Goal: Task Accomplishment & Management: Use online tool/utility

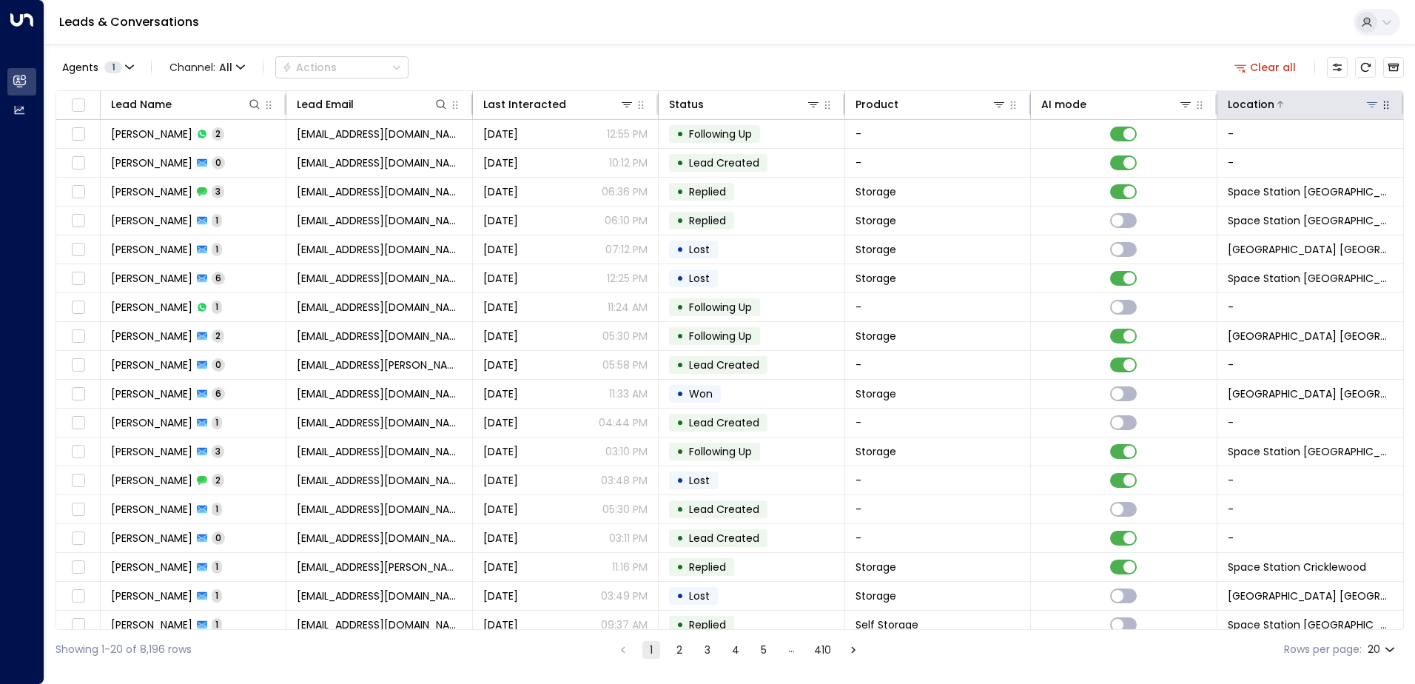
click at [1370, 101] on icon at bounding box center [1372, 104] width 12 height 12
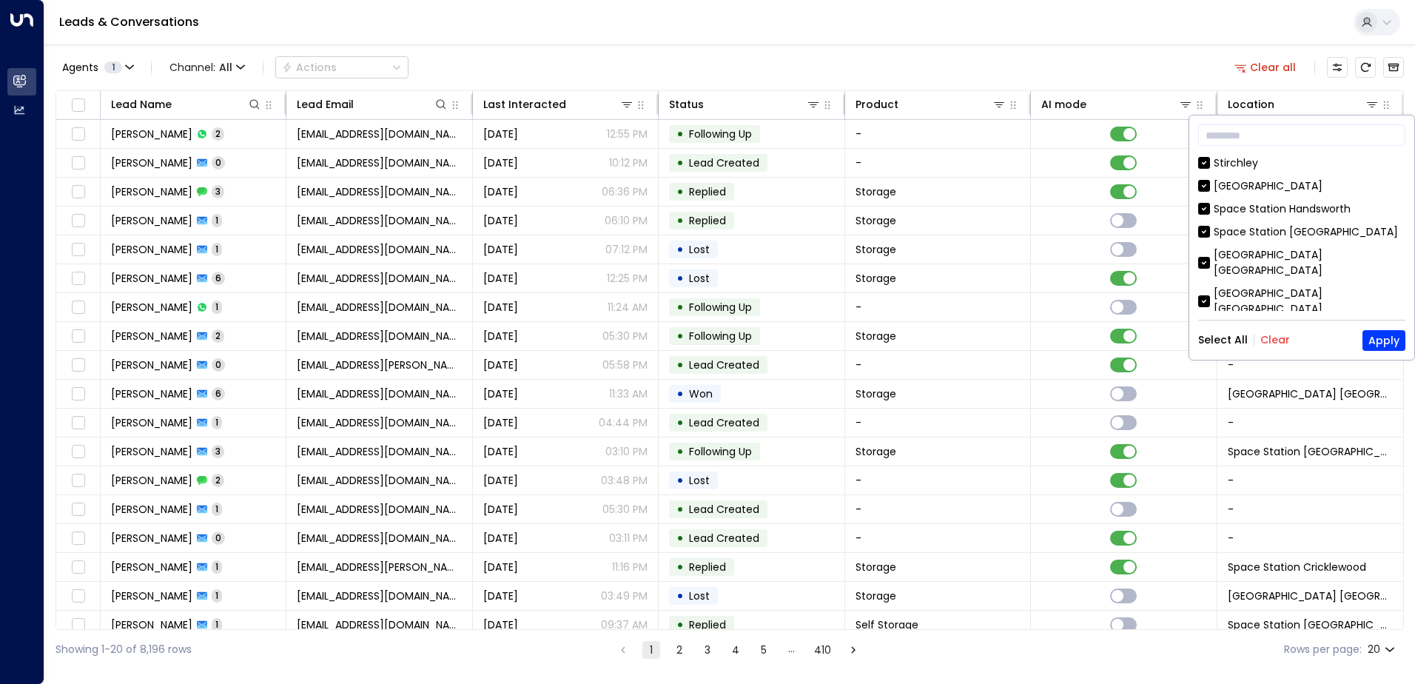
click at [1279, 336] on button "Clear" at bounding box center [1275, 340] width 30 height 12
click at [1212, 324] on div "Space Station [GEOGRAPHIC_DATA]" at bounding box center [1301, 332] width 207 height 16
click at [1393, 337] on button "Apply" at bounding box center [1383, 340] width 43 height 21
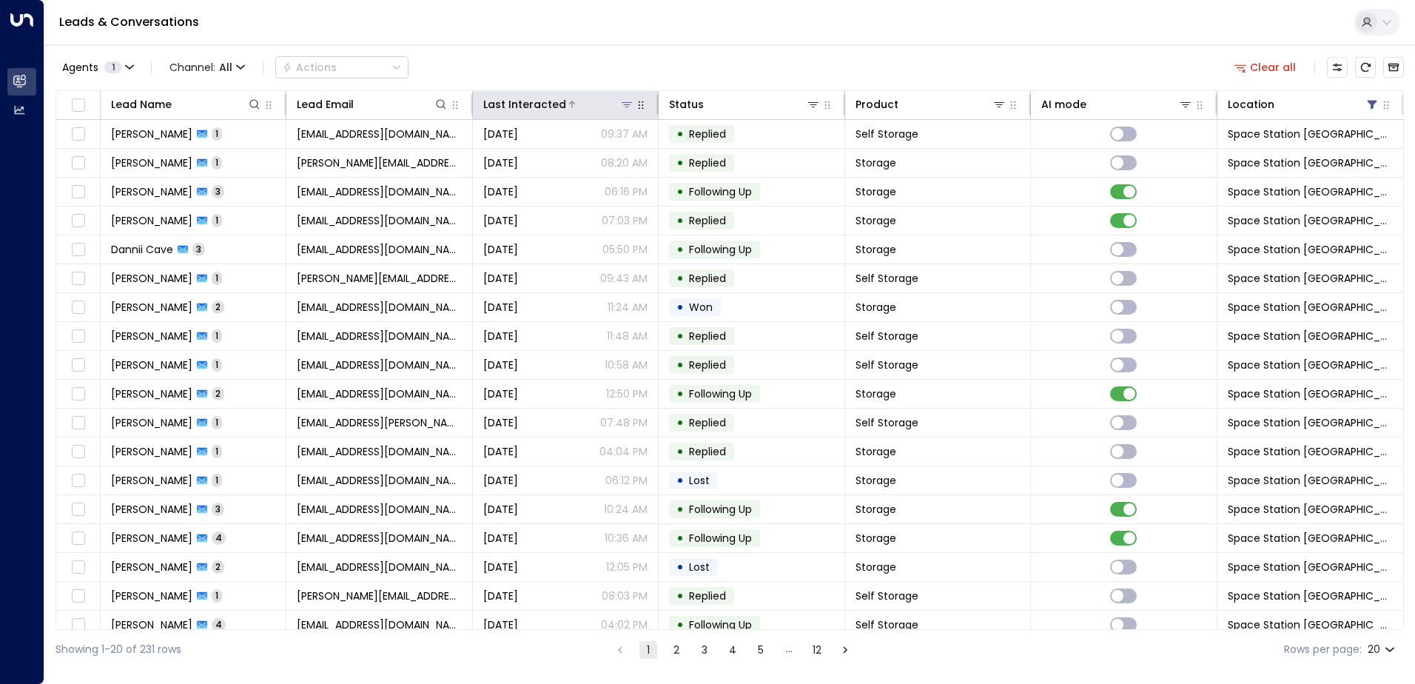
click at [568, 105] on icon at bounding box center [572, 104] width 9 height 9
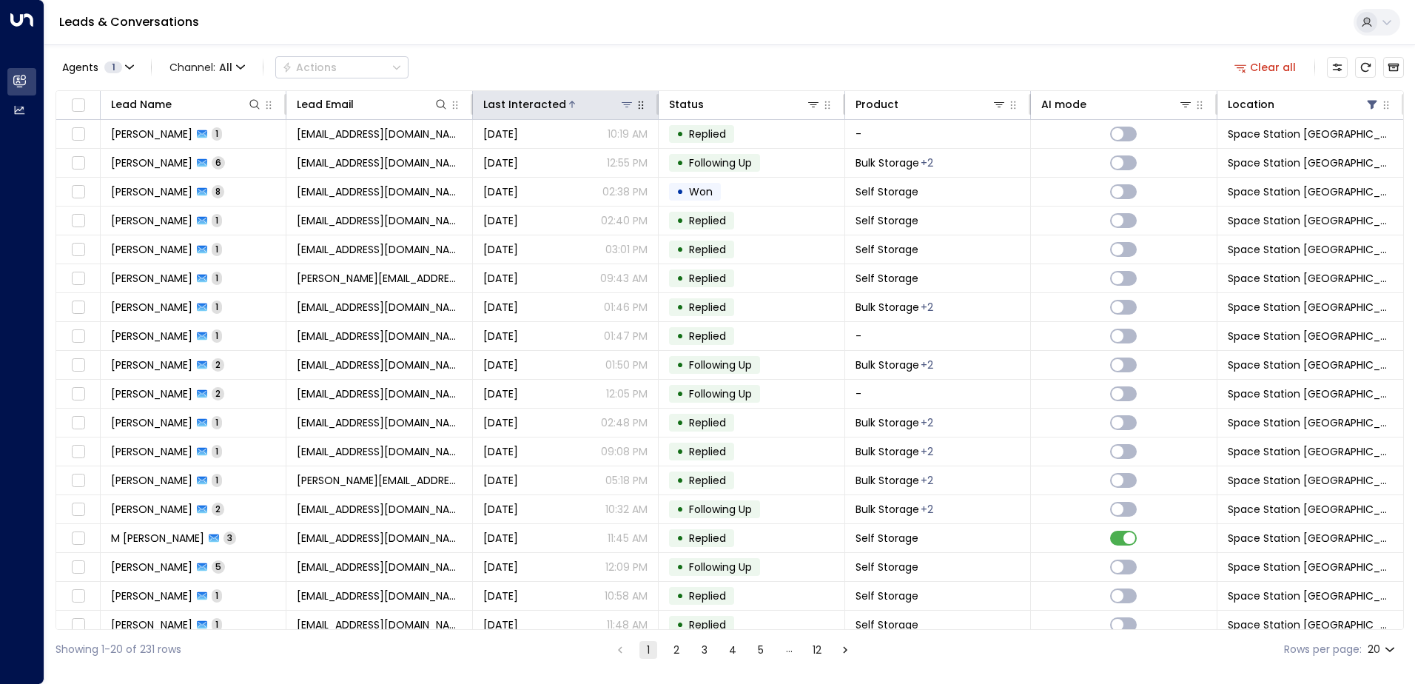
click at [568, 105] on icon at bounding box center [572, 104] width 9 height 9
